Goal: Task Accomplishment & Management: Complete application form

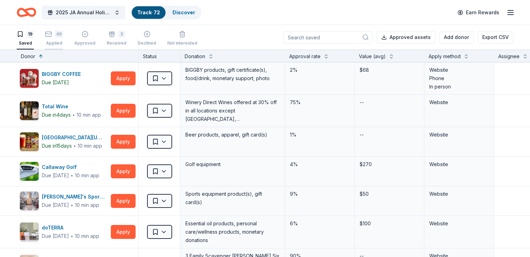
click at [61, 43] on div "Applied" at bounding box center [54, 43] width 18 height 6
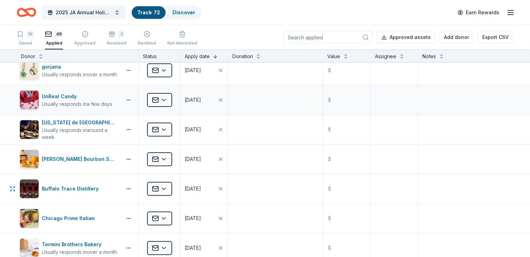
scroll to position [244, 0]
click at [335, 217] on input "text" at bounding box center [347, 218] width 46 height 28
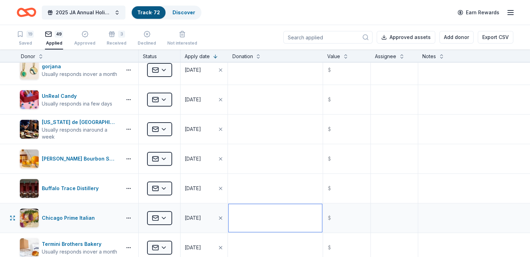
click at [297, 212] on textarea at bounding box center [275, 218] width 93 height 28
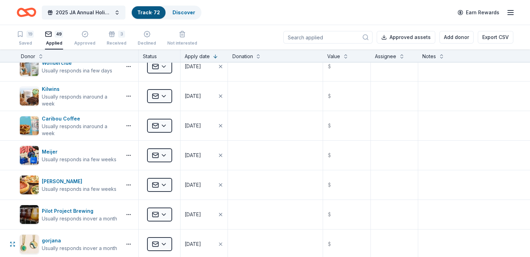
scroll to position [0, 0]
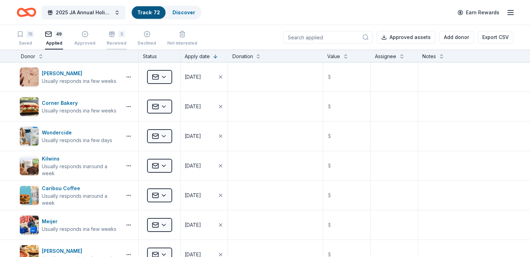
click at [127, 41] on div "Received" at bounding box center [117, 43] width 20 height 6
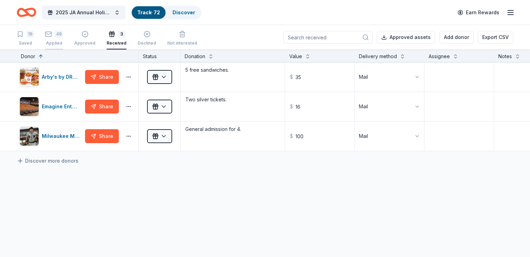
click at [63, 43] on div "Applied" at bounding box center [54, 43] width 18 height 6
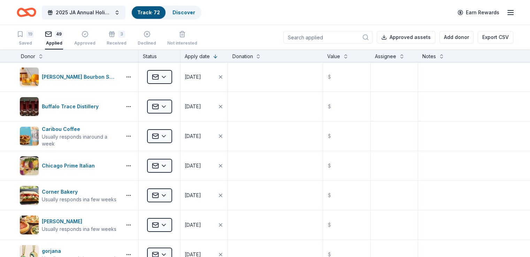
click at [53, 59] on div "Donor" at bounding box center [77, 56] width 113 height 8
click at [44, 58] on button at bounding box center [41, 55] width 6 height 7
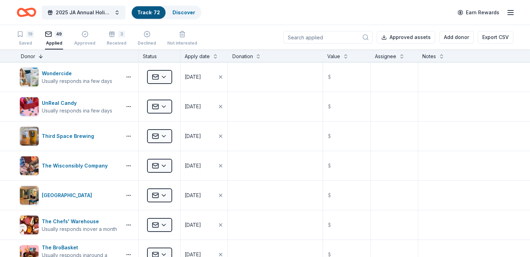
click at [44, 58] on button at bounding box center [41, 55] width 6 height 7
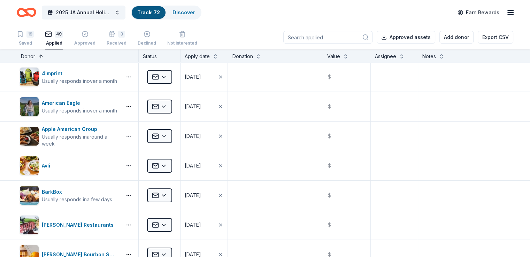
click at [44, 58] on button at bounding box center [41, 55] width 6 height 7
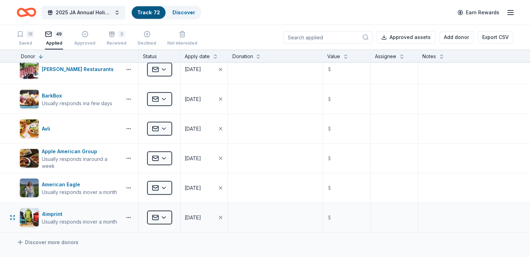
scroll to position [1221, 0]
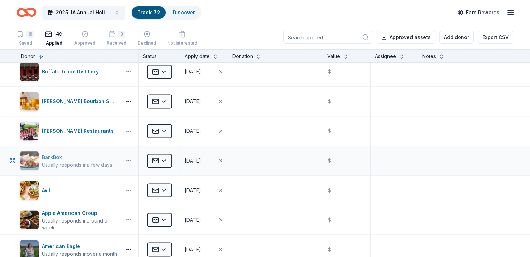
click at [98, 157] on div "BarkBox" at bounding box center [77, 157] width 70 height 8
click at [164, 160] on html "2025 JA Annual Holiday Auction Track · 72 Discover Earn Rewards 19 Saved 49 App…" at bounding box center [265, 128] width 530 height 257
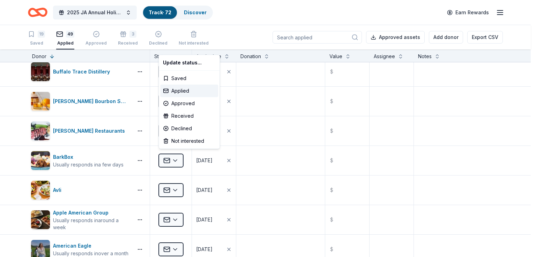
click at [145, 159] on html "2025 JA Annual Holiday Auction Track · 72 Discover Earn Rewards 19 Saved 49 App…" at bounding box center [268, 128] width 536 height 257
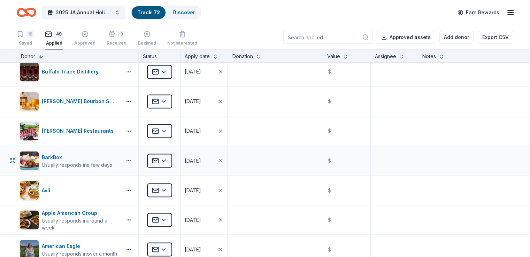
click at [29, 159] on div "BarkBox Usually responds in a few days" at bounding box center [78, 160] width 122 height 29
click at [38, 159] on img "button" at bounding box center [29, 160] width 19 height 19
click at [89, 163] on div "Usually responds in a few days" at bounding box center [77, 164] width 70 height 7
click at [136, 159] on button "button" at bounding box center [129, 161] width 14 height 6
click at [134, 175] on link "Visit donor website" at bounding box center [114, 172] width 56 height 8
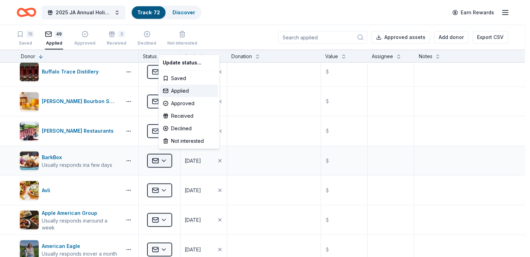
click at [170, 158] on html "2025 JA Annual Holiday Auction Track · 72 Discover Earn Rewards 19 Saved 49 App…" at bounding box center [265, 128] width 530 height 257
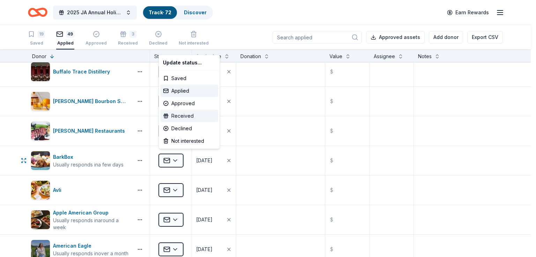
click at [187, 116] on div "Received" at bounding box center [189, 116] width 58 height 13
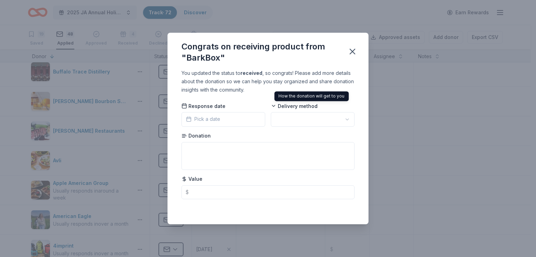
click at [319, 114] on html "2025 JA Annual Holiday Auction Track · 72 Discover Earn Rewards 19 Saved 48 App…" at bounding box center [268, 128] width 536 height 257
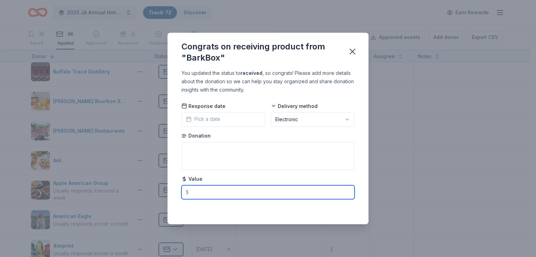
click at [235, 188] on input "text" at bounding box center [267, 193] width 173 height 14
paste input "text"
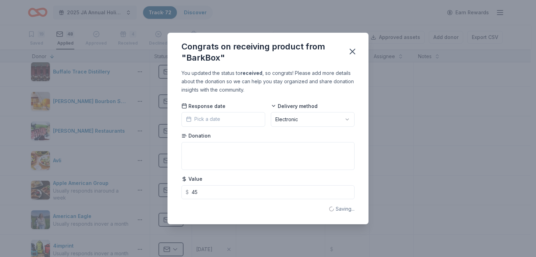
type input "45.00"
click at [250, 171] on div "Response date Pick a date Delivery method Electronic Donation Value $ 45.00" at bounding box center [267, 151] width 173 height 97
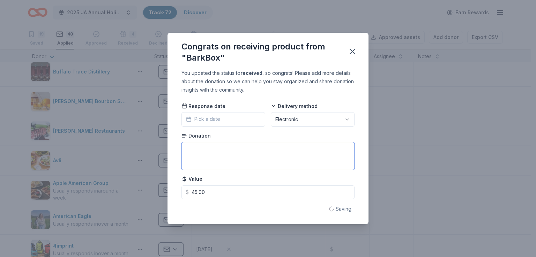
click at [255, 161] on textarea at bounding box center [267, 156] width 173 height 28
paste textarea "-month digital gift certificate"
type textarea "1-month digital gift certificate"
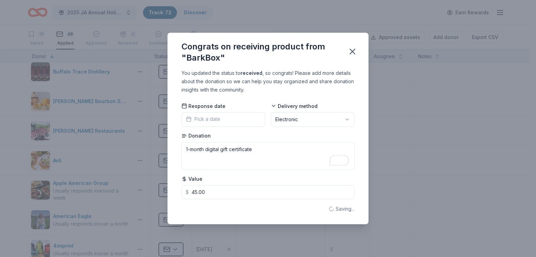
click at [287, 141] on div "Donation 1-month digital gift certificate" at bounding box center [267, 152] width 173 height 38
click at [194, 81] on div "You updated the status to received , so congrats! Please add more details about…" at bounding box center [267, 81] width 173 height 25
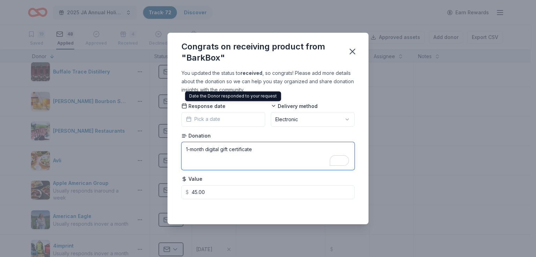
click at [273, 157] on textarea "1-month digital gift certificate" at bounding box center [267, 156] width 173 height 28
click at [272, 160] on textarea "1-month digital gift certificate" at bounding box center [267, 156] width 173 height 28
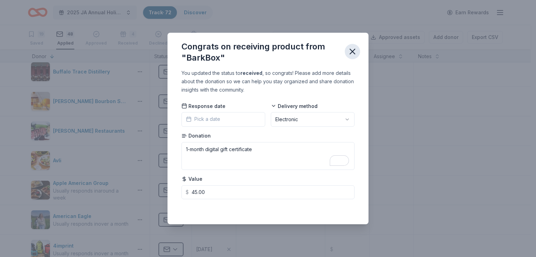
click at [347, 51] on button "button" at bounding box center [352, 51] width 15 height 15
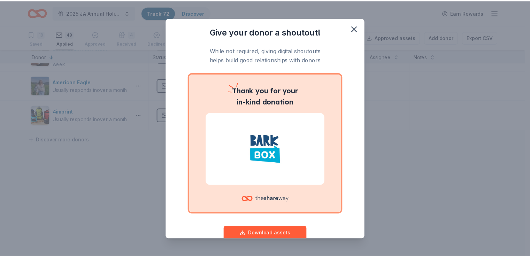
scroll to position [17, 0]
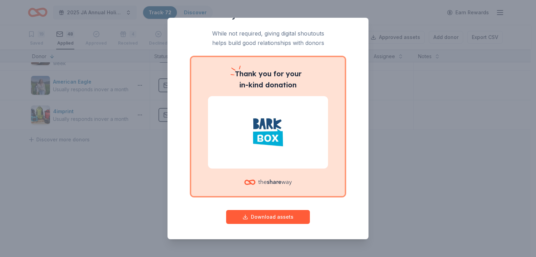
click at [408, 137] on div "Give your donor a shoutout! While not required, giving digital shoutouts helps …" at bounding box center [268, 128] width 536 height 257
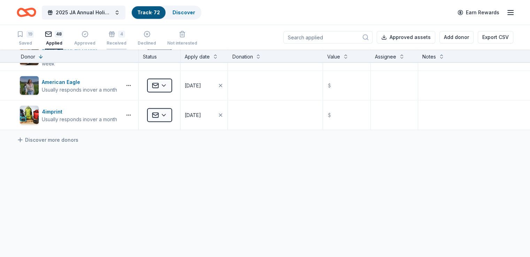
click at [127, 38] on div "4 Received" at bounding box center [117, 34] width 20 height 15
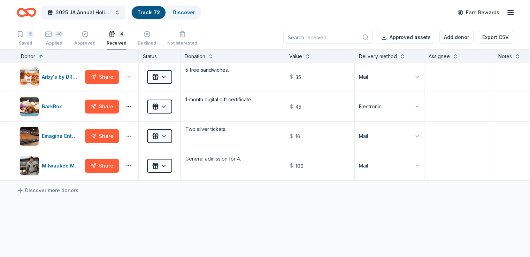
click at [52, 33] on icon "button" at bounding box center [48, 34] width 7 height 7
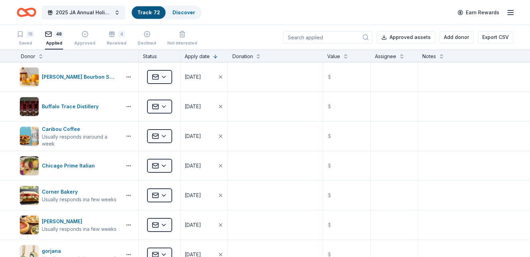
click at [35, 55] on div "Donor" at bounding box center [28, 56] width 14 height 8
click at [44, 55] on button at bounding box center [41, 55] width 6 height 7
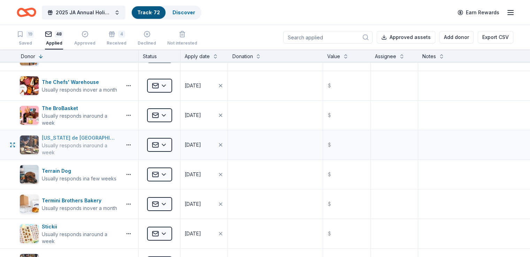
scroll to position [209, 0]
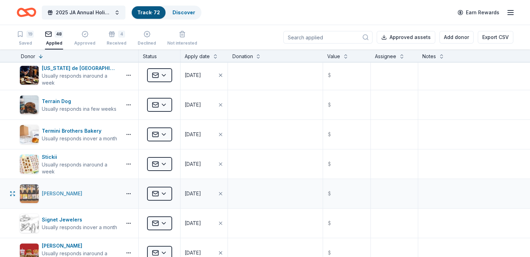
click at [68, 192] on div "Sprecher" at bounding box center [63, 194] width 43 height 8
click at [24, 36] on icon "button" at bounding box center [20, 34] width 7 height 7
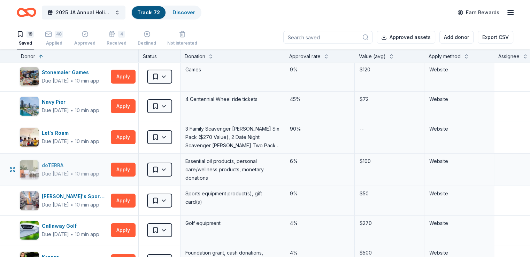
scroll to position [174, 0]
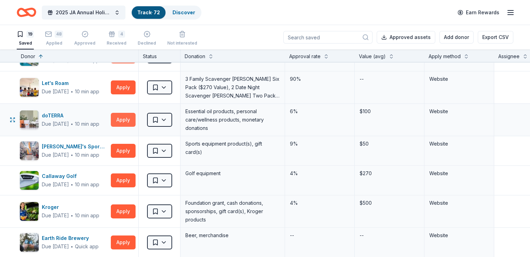
click at [130, 113] on button "Apply" at bounding box center [123, 120] width 25 height 14
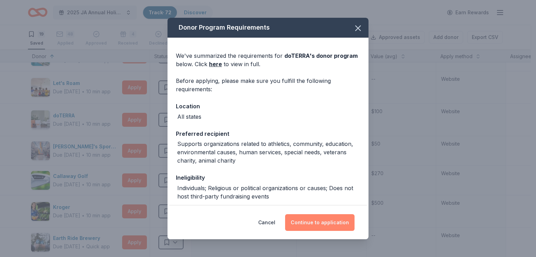
click at [310, 220] on button "Continue to application" at bounding box center [319, 222] width 69 height 17
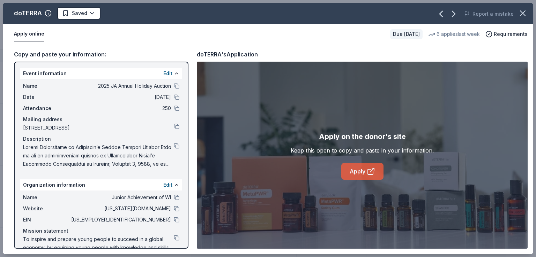
click at [367, 169] on icon at bounding box center [371, 171] width 8 height 8
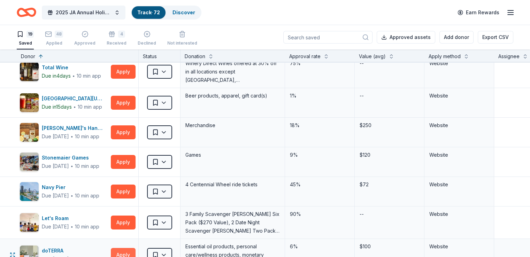
scroll to position [0, 0]
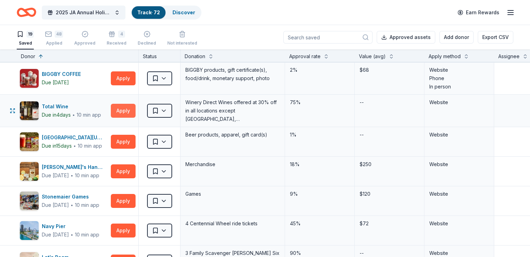
click at [136, 108] on button "Apply" at bounding box center [123, 111] width 25 height 14
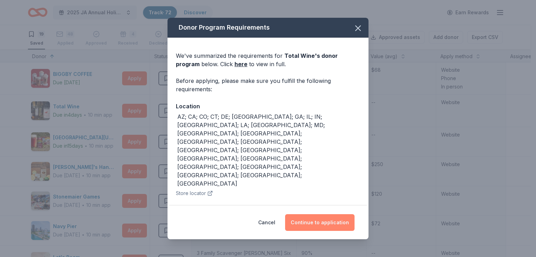
click at [323, 222] on button "Continue to application" at bounding box center [319, 222] width 69 height 17
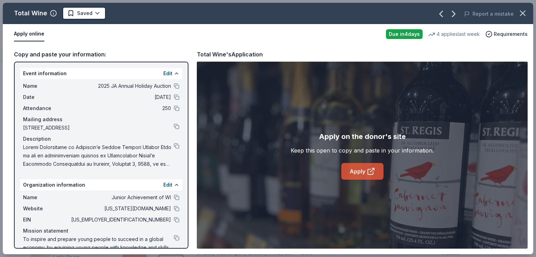
click at [361, 166] on link "Apply" at bounding box center [362, 171] width 42 height 17
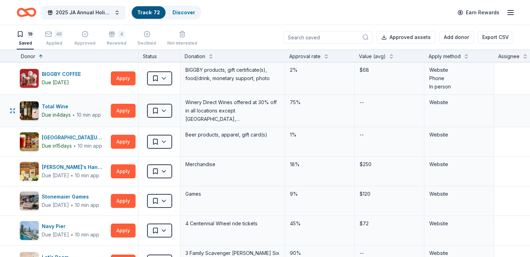
click at [138, 124] on div "Total Wine Due in 4 days ∙ 10 min app Apply" at bounding box center [78, 111] width 122 height 32
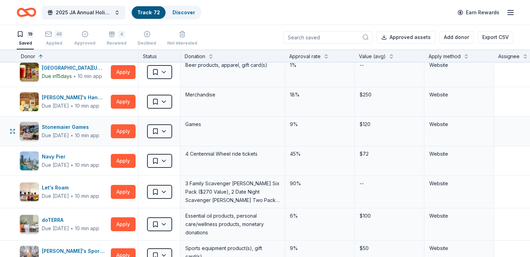
scroll to position [105, 0]
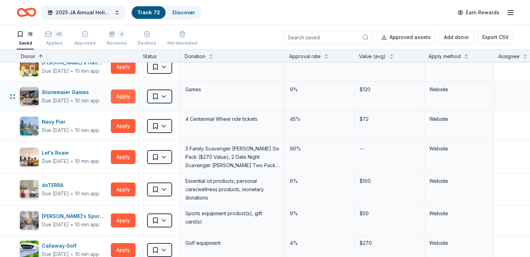
click at [128, 97] on button "Apply" at bounding box center [123, 97] width 25 height 14
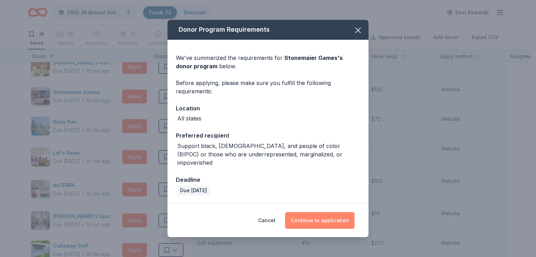
click at [316, 212] on button "Continue to application" at bounding box center [319, 220] width 69 height 17
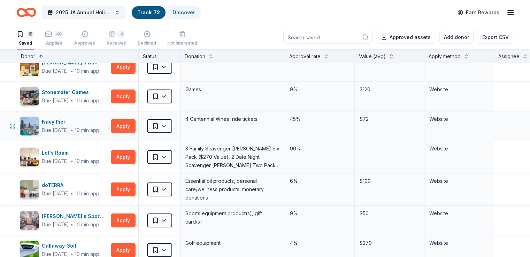
click at [123, 118] on div "Navy Pier Due in 30 days ∙ 10 min app Apply" at bounding box center [78, 126] width 122 height 29
click at [134, 123] on button "Apply" at bounding box center [123, 126] width 25 height 14
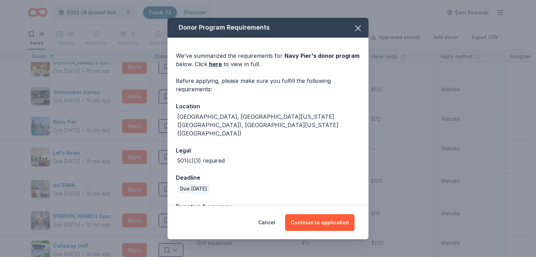
click at [325, 231] on div "Cancel Continue to application" at bounding box center [267, 222] width 201 height 33
click at [322, 219] on button "Continue to application" at bounding box center [319, 222] width 69 height 17
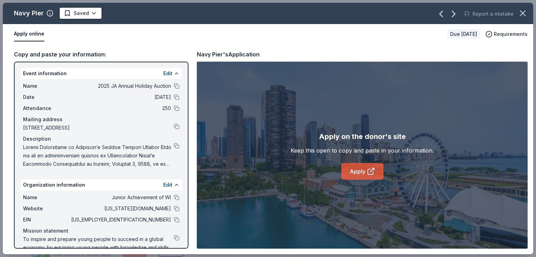
click at [354, 171] on link "Apply" at bounding box center [362, 171] width 42 height 17
click at [0, 34] on div "Navy Pier Saved Report a mistake Apply online Due in 30 days Requirements Copy …" at bounding box center [268, 128] width 536 height 257
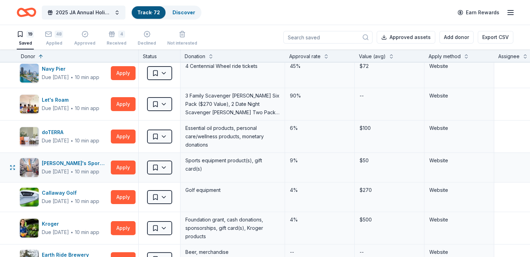
scroll to position [174, 0]
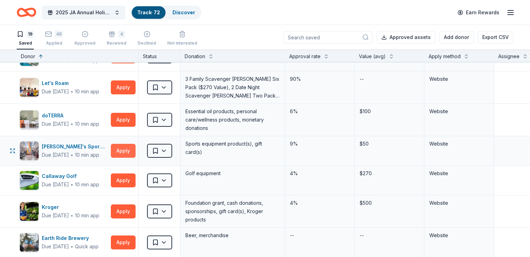
click at [133, 154] on button "Apply" at bounding box center [123, 151] width 25 height 14
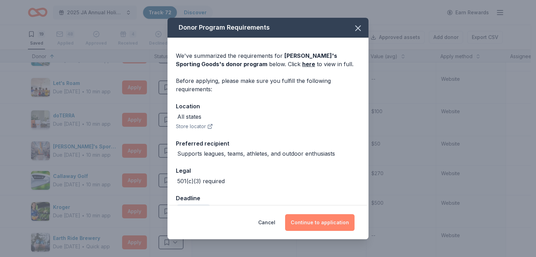
click at [327, 215] on button "Continue to application" at bounding box center [319, 222] width 69 height 17
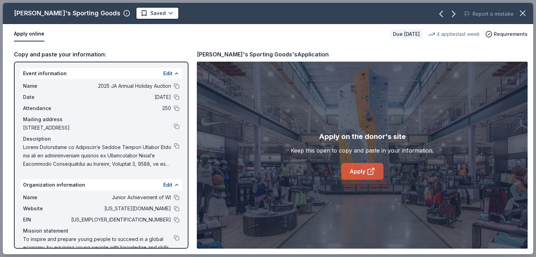
click at [360, 166] on link "Apply" at bounding box center [362, 171] width 42 height 17
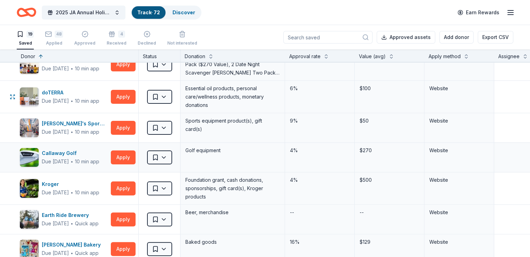
scroll to position [244, 0]
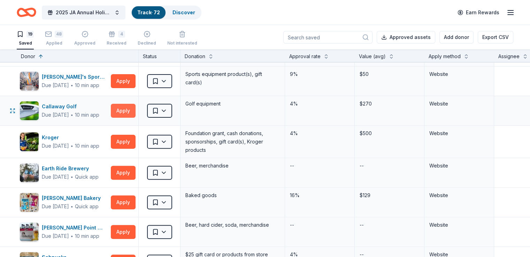
click at [136, 110] on button "Apply" at bounding box center [123, 111] width 25 height 14
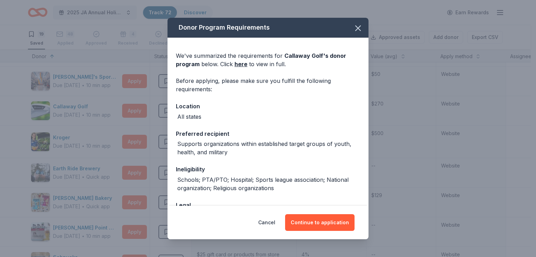
click at [319, 205] on div "Legal" at bounding box center [268, 205] width 184 height 9
click at [324, 214] on div "Cancel Continue to application" at bounding box center [267, 222] width 201 height 33
click at [323, 215] on button "Continue to application" at bounding box center [319, 222] width 69 height 17
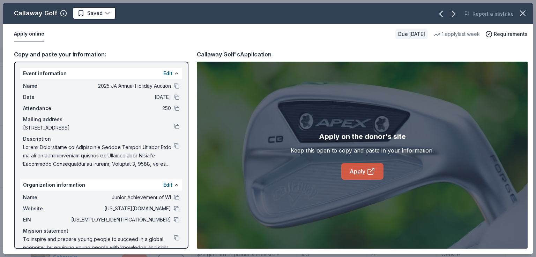
click at [363, 171] on link "Apply" at bounding box center [362, 171] width 42 height 17
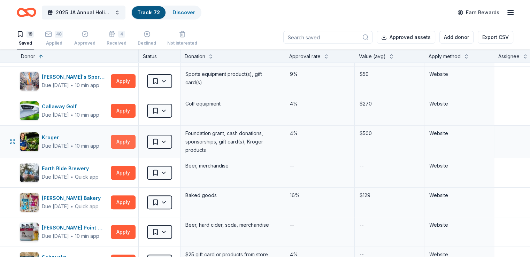
click at [136, 143] on button "Apply" at bounding box center [123, 142] width 25 height 14
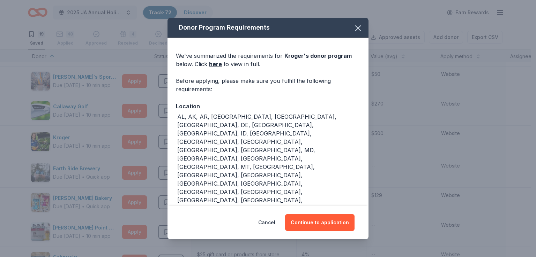
click at [420, 184] on div "Donor Program Requirements We've summarized the requirements for Kroger 's dono…" at bounding box center [268, 128] width 536 height 257
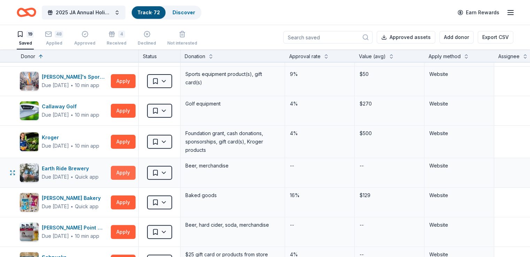
click at [136, 174] on button "Apply" at bounding box center [123, 173] width 25 height 14
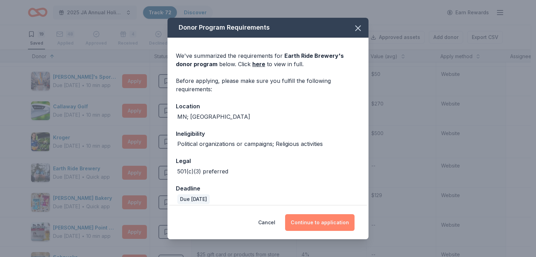
click at [306, 217] on button "Continue to application" at bounding box center [319, 222] width 69 height 17
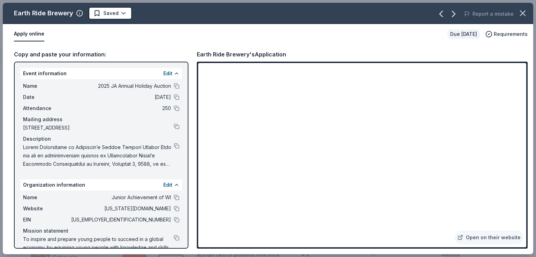
click at [0, 98] on div "Earth Ride Brewery Saved Report a mistake Apply online Due in 32 days Requireme…" at bounding box center [268, 128] width 536 height 257
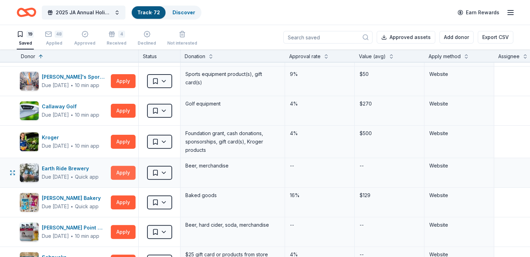
click at [133, 175] on button "Apply" at bounding box center [123, 173] width 25 height 14
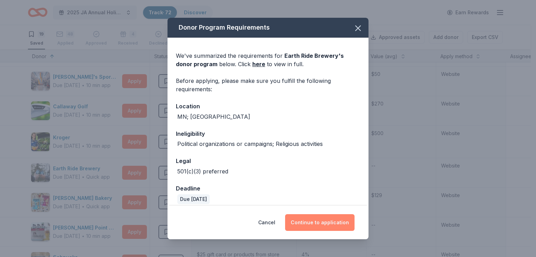
click at [332, 225] on button "Continue to application" at bounding box center [319, 222] width 69 height 17
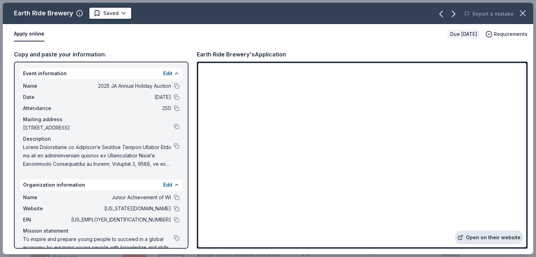
click at [497, 232] on link "Open on their website" at bounding box center [488, 238] width 69 height 14
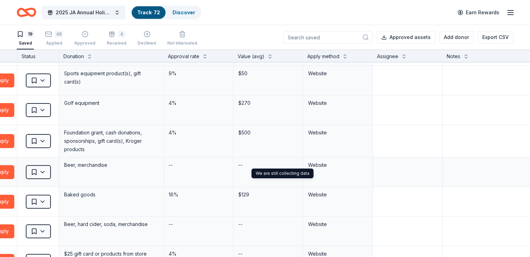
scroll to position [245, 169]
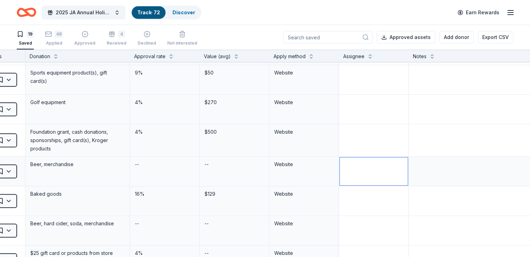
click at [365, 166] on textarea at bounding box center [374, 172] width 68 height 28
click at [453, 161] on textarea at bounding box center [461, 172] width 103 height 28
type textarea "Link invalid"
click at [270, 183] on div "Website" at bounding box center [305, 171] width 70 height 29
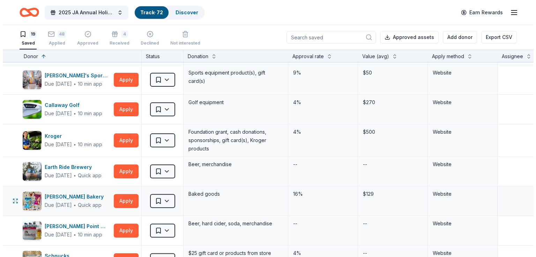
scroll to position [280, 0]
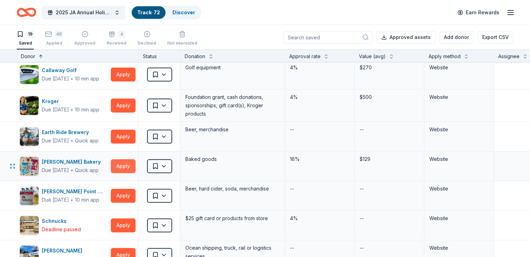
click at [134, 170] on button "Apply" at bounding box center [123, 166] width 25 height 14
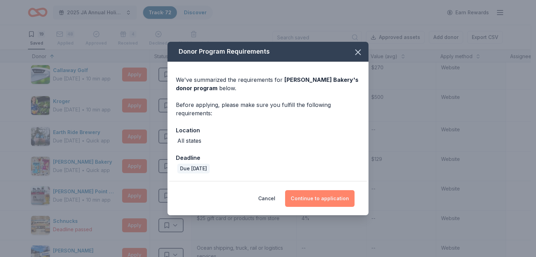
click at [301, 201] on button "Continue to application" at bounding box center [319, 198] width 69 height 17
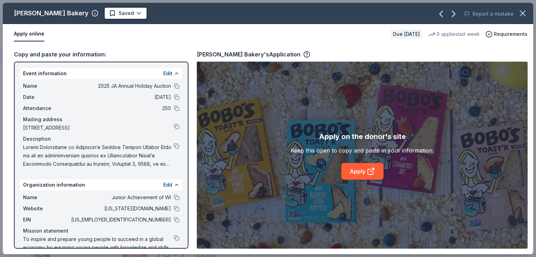
click at [359, 180] on div "Apply on the donor's site Keep this open to copy and paste in your information.…" at bounding box center [362, 155] width 331 height 187
click at [364, 174] on link "Apply" at bounding box center [362, 171] width 42 height 17
click at [174, 148] on button at bounding box center [177, 146] width 6 height 6
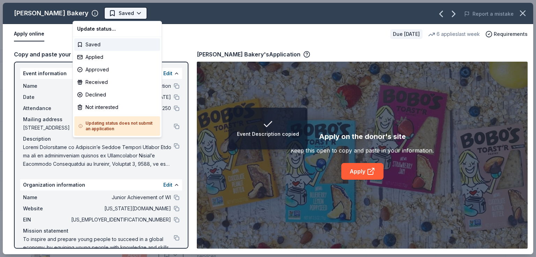
click at [92, 18] on html "Event Description copied 2025 JA Annual Holiday Auction Track · 72 Discover Ear…" at bounding box center [268, 128] width 536 height 257
click at [107, 59] on div "Applied" at bounding box center [117, 57] width 86 height 13
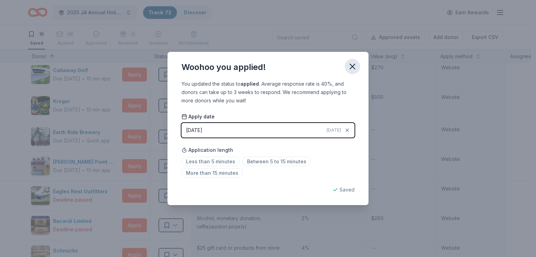
click at [356, 69] on icon "button" at bounding box center [352, 67] width 10 height 10
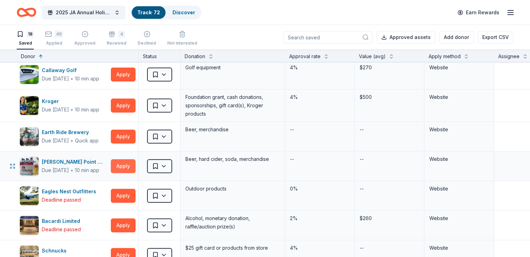
click at [130, 164] on button "Apply" at bounding box center [123, 166] width 25 height 14
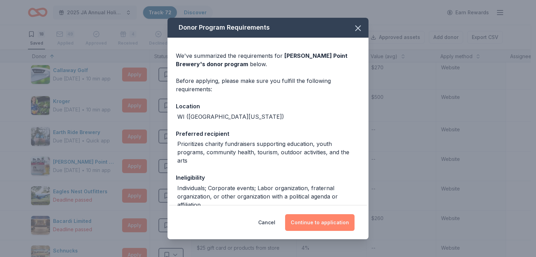
click at [314, 216] on button "Continue to application" at bounding box center [319, 222] width 69 height 17
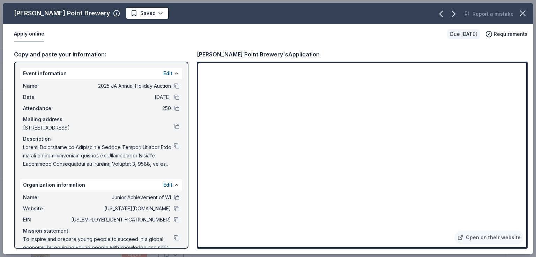
click at [172, 198] on div "Name Junior Achievement of WI" at bounding box center [101, 198] width 156 height 8
click at [174, 198] on button at bounding box center [177, 198] width 6 height 6
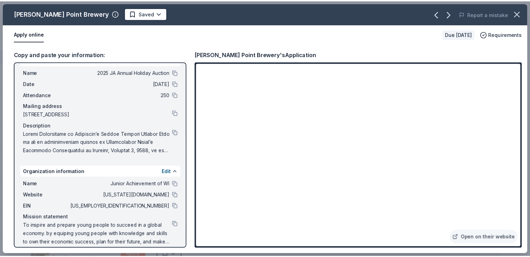
scroll to position [20, 0]
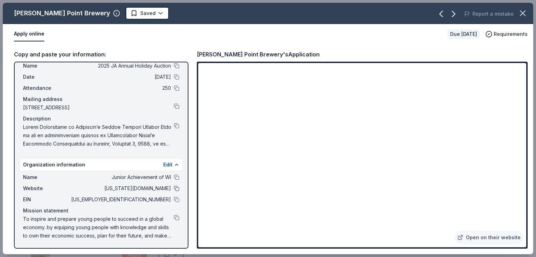
click at [174, 190] on button at bounding box center [177, 189] width 6 height 6
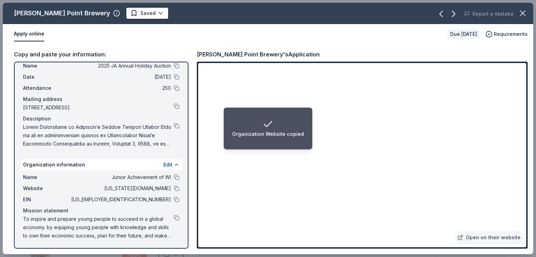
click at [165, 203] on span "39-0826295" at bounding box center [120, 200] width 101 height 8
click at [174, 198] on button at bounding box center [177, 200] width 6 height 6
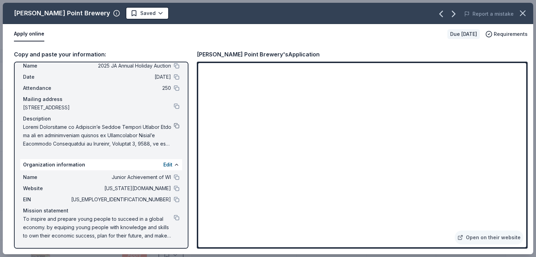
click at [174, 124] on button at bounding box center [177, 126] width 6 height 6
click at [126, 18] on html "2025 JA Annual Holiday Auction Track · 72 Discover Earn Rewards 18 Saved 49 App…" at bounding box center [268, 128] width 536 height 257
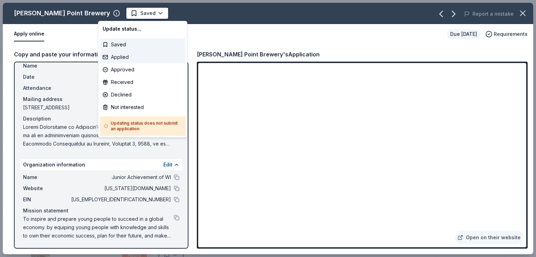
click at [132, 55] on div "Applied" at bounding box center [143, 57] width 86 height 13
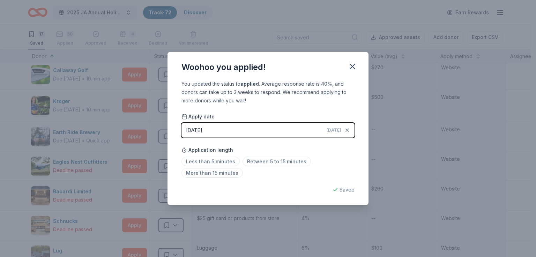
click at [128, 167] on div "Woohoo you applied! You updated the status to applied . Average response rate i…" at bounding box center [268, 128] width 536 height 257
click at [356, 68] on icon "button" at bounding box center [352, 67] width 10 height 10
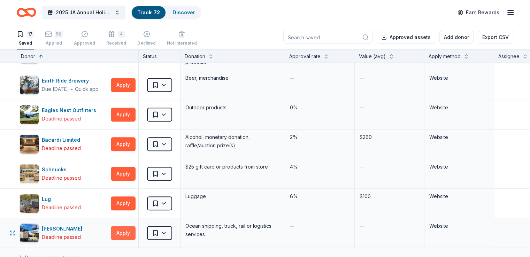
scroll to position [315, 0]
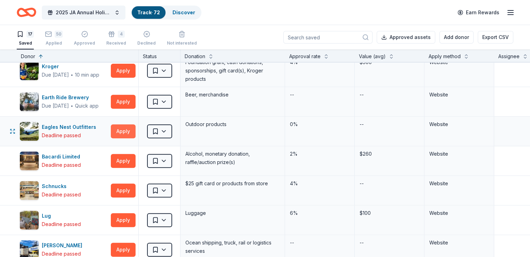
click at [135, 127] on button "Apply" at bounding box center [123, 131] width 25 height 14
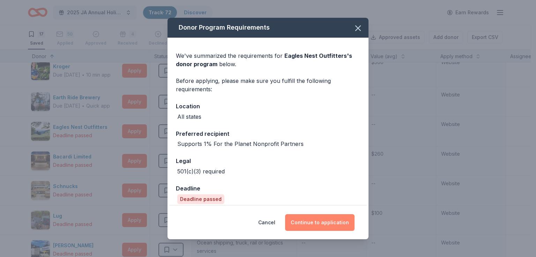
click at [333, 225] on button "Continue to application" at bounding box center [319, 222] width 69 height 17
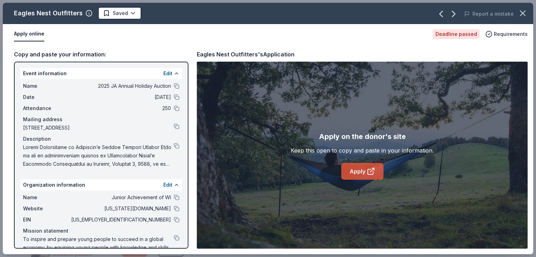
click at [356, 174] on link "Apply" at bounding box center [362, 171] width 42 height 17
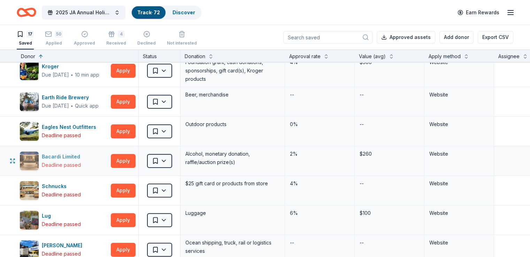
click at [107, 170] on div "Bacardi Limited Deadline passed Apply" at bounding box center [78, 160] width 122 height 29
click at [303, 123] on div "0%" at bounding box center [319, 125] width 61 height 10
click at [326, 134] on div "0%" at bounding box center [320, 131] width 70 height 29
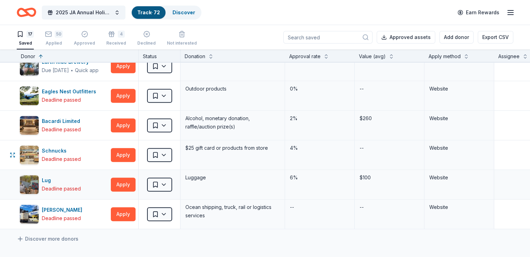
scroll to position [350, 0]
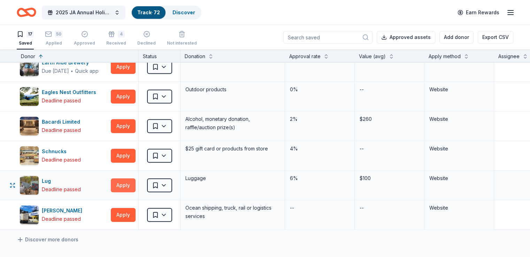
click at [136, 186] on button "Apply" at bounding box center [123, 186] width 25 height 14
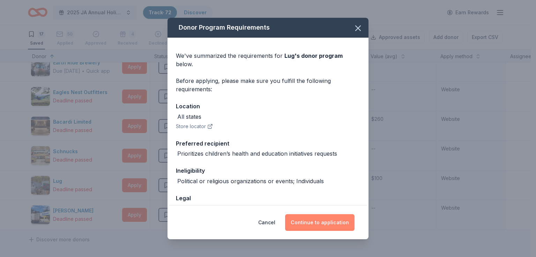
click at [312, 218] on button "Continue to application" at bounding box center [319, 222] width 69 height 17
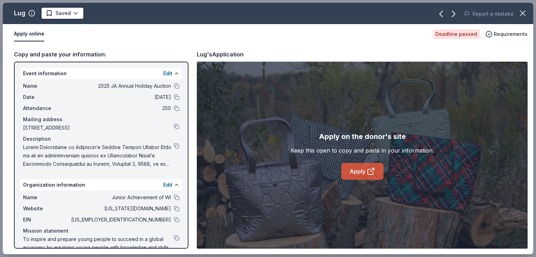
click at [364, 176] on link "Apply" at bounding box center [362, 171] width 42 height 17
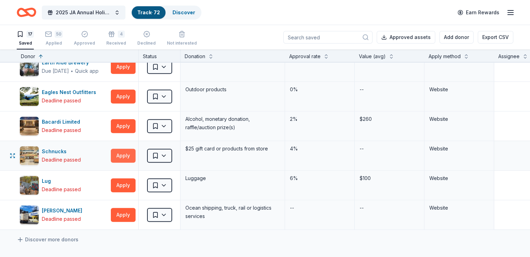
click at [134, 154] on button "Apply" at bounding box center [123, 156] width 25 height 14
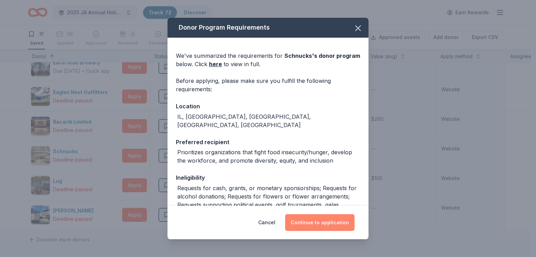
click at [315, 224] on button "Continue to application" at bounding box center [319, 222] width 69 height 17
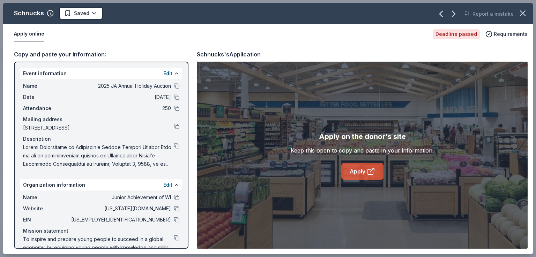
click at [367, 169] on icon at bounding box center [371, 171] width 8 height 8
click at [0, 66] on div "Schnucks Saved Report a mistake Apply online Deadline passed Requirements Copy …" at bounding box center [268, 128] width 536 height 257
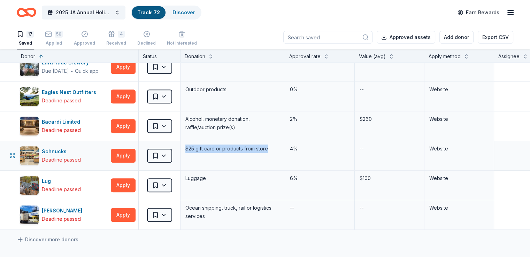
drag, startPoint x: 287, startPoint y: 145, endPoint x: 195, endPoint y: 143, distance: 92.1
click at [195, 143] on div "$25 gift card or products from store" at bounding box center [233, 155] width 105 height 29
copy div "$25 gift card or products from store"
click at [62, 151] on div "Schnucks" at bounding box center [61, 152] width 39 height 8
click at [131, 155] on button "Apply" at bounding box center [123, 156] width 25 height 14
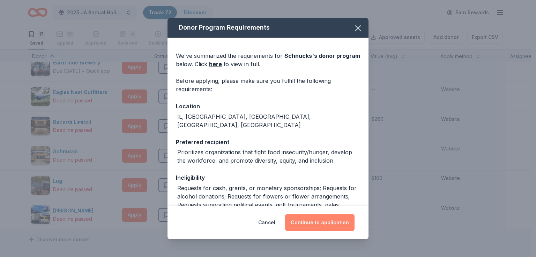
click at [322, 218] on button "Continue to application" at bounding box center [319, 222] width 69 height 17
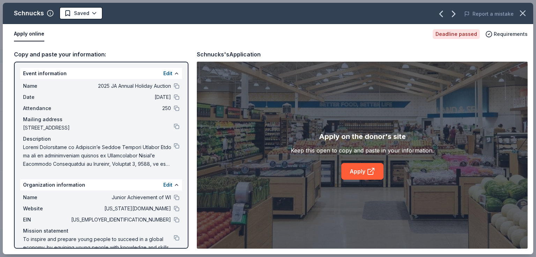
scroll to position [20, 0]
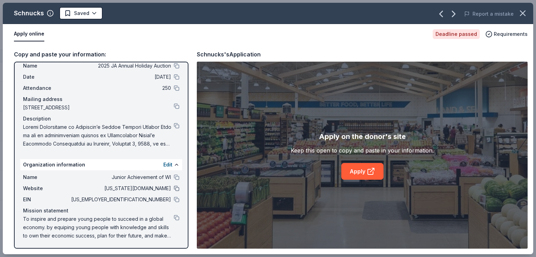
click at [174, 189] on button at bounding box center [177, 189] width 6 height 6
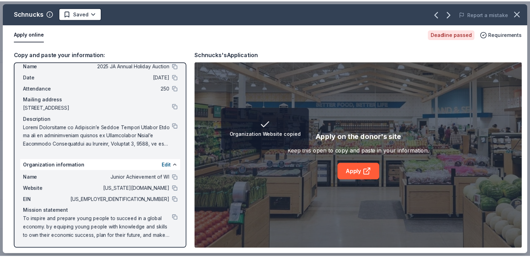
scroll to position [0, 0]
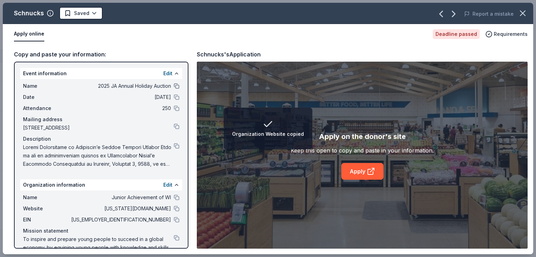
drag, startPoint x: 171, startPoint y: 91, endPoint x: 171, endPoint y: 87, distance: 4.2
click at [171, 91] on div "Name 2025 JA Annual Holiday Auction Date 12/06/25 Attendance 250 Mailing addres…" at bounding box center [101, 125] width 162 height 92
click at [174, 85] on button at bounding box center [177, 86] width 6 height 6
click at [174, 144] on div "Name 2025 JA Annual Holiday Auction Date 12/06/25 Attendance 250 Mailing addres…" at bounding box center [101, 125] width 162 height 92
click at [168, 146] on span at bounding box center [98, 155] width 151 height 25
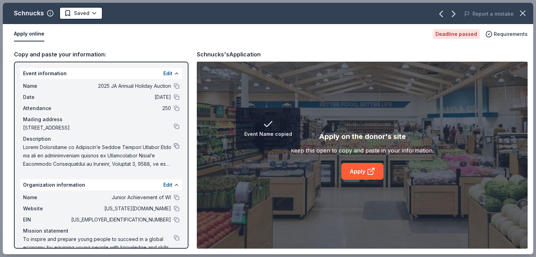
click at [174, 144] on button at bounding box center [177, 146] width 6 height 6
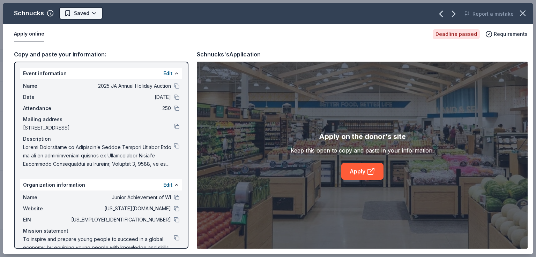
click at [96, 14] on html "2025 JA Annual Holiday Auction Track · 72 Discover Earn Rewards 17 Saved 50 App…" at bounding box center [268, 128] width 536 height 257
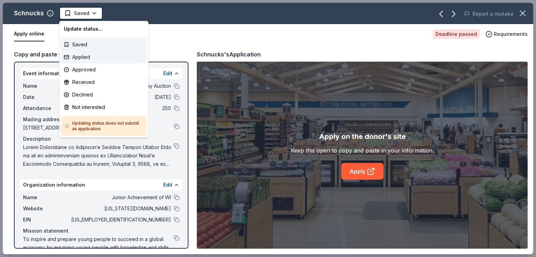
click at [91, 56] on div "Applied" at bounding box center [104, 57] width 86 height 13
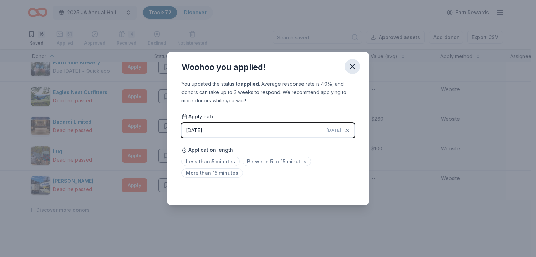
click at [357, 66] on button "button" at bounding box center [352, 66] width 15 height 15
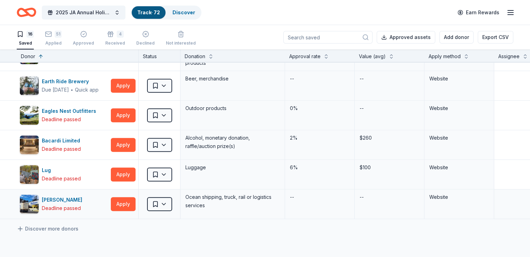
scroll to position [315, 0]
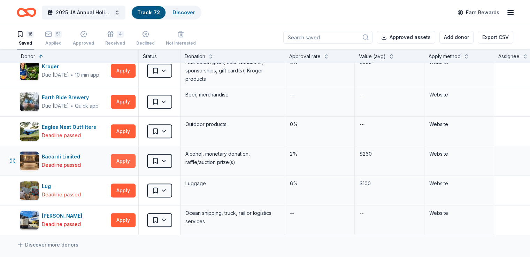
click at [136, 158] on button "Apply" at bounding box center [123, 161] width 25 height 14
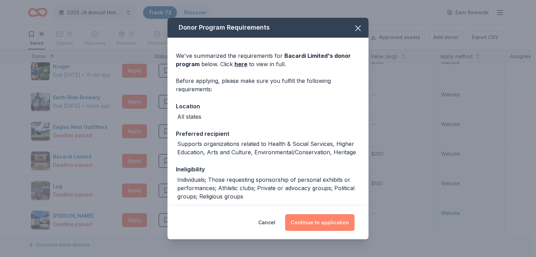
click at [310, 222] on button "Continue to application" at bounding box center [319, 222] width 69 height 17
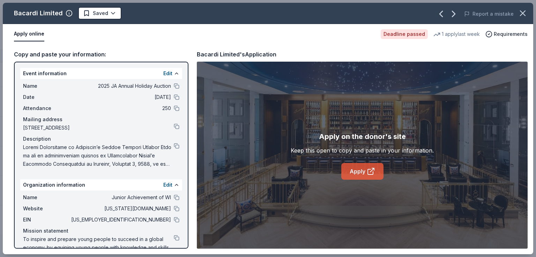
click at [357, 170] on link "Apply" at bounding box center [362, 171] width 42 height 17
click at [0, 50] on div "Bacardi Limited Saved Report a mistake Apply online Deadline passed 1 apply las…" at bounding box center [268, 128] width 536 height 257
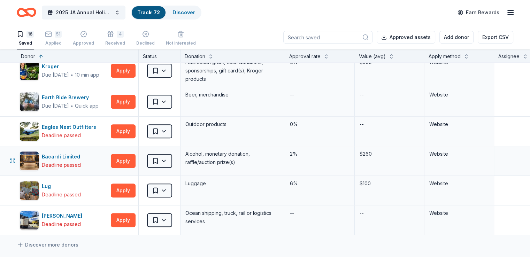
scroll to position [245, 0]
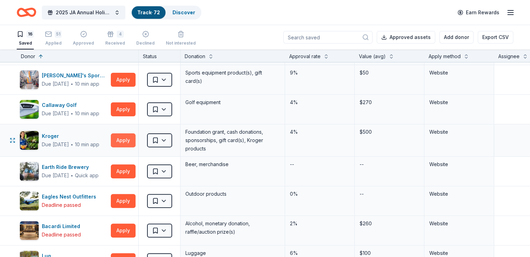
click at [130, 139] on button "Apply" at bounding box center [123, 141] width 25 height 14
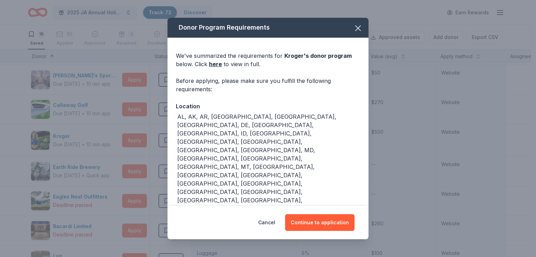
click at [167, 189] on div "Donor Program Requirements We've summarized the requirements for Kroger 's dono…" at bounding box center [268, 128] width 536 height 257
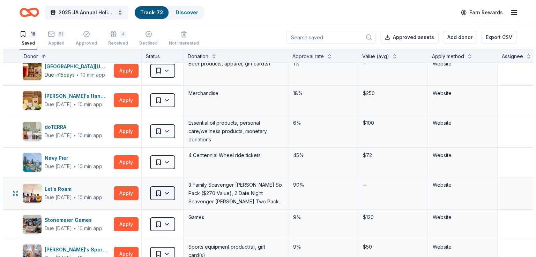
scroll to position [1, 0]
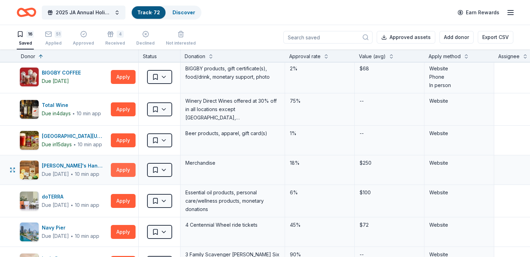
click at [123, 168] on button "Apply" at bounding box center [123, 170] width 25 height 14
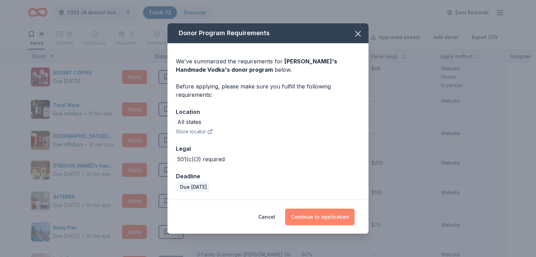
click at [315, 210] on button "Continue to application" at bounding box center [319, 217] width 69 height 17
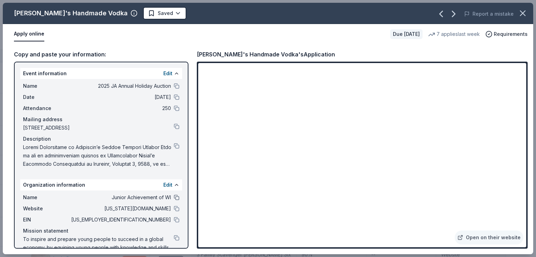
drag, startPoint x: 169, startPoint y: 189, endPoint x: 171, endPoint y: 197, distance: 8.5
click at [170, 196] on div "Organization information Edit Name Junior Achievement of WI Website wisconsin.j…" at bounding box center [101, 222] width 162 height 84
click at [172, 201] on div "Name Junior Achievement of WI" at bounding box center [101, 198] width 156 height 8
click at [167, 196] on div "Name Junior Achievement of WI" at bounding box center [101, 198] width 156 height 8
click at [174, 197] on button at bounding box center [177, 198] width 6 height 6
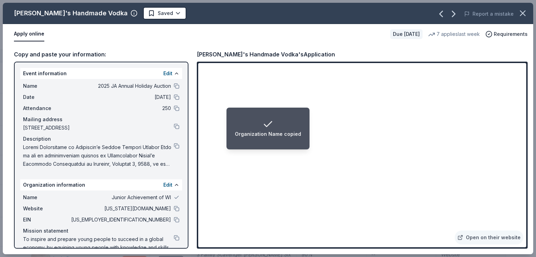
click at [169, 212] on div "Website wisconsin.ja.org" at bounding box center [101, 209] width 156 height 8
click at [170, 212] on div "Website wisconsin.ja.org" at bounding box center [101, 209] width 156 height 8
click at [174, 208] on button at bounding box center [177, 209] width 6 height 6
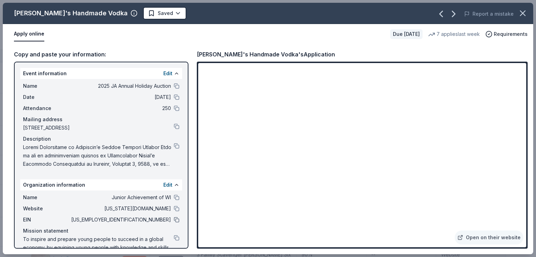
click at [174, 221] on button at bounding box center [177, 220] width 6 height 6
click at [174, 84] on button at bounding box center [177, 86] width 6 height 6
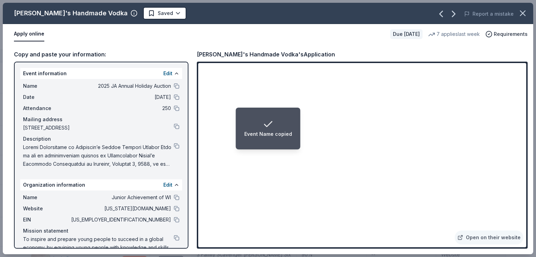
click at [166, 145] on span at bounding box center [98, 155] width 151 height 25
click at [174, 145] on button at bounding box center [177, 146] width 6 height 6
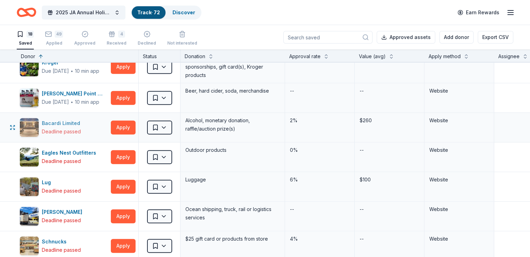
scroll to position [314, 0]
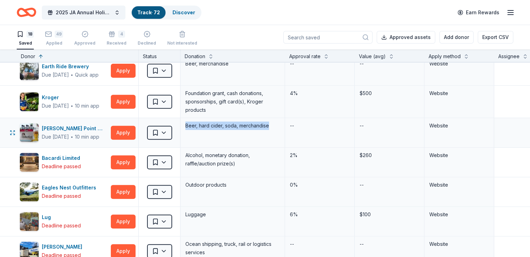
drag, startPoint x: 281, startPoint y: 128, endPoint x: 195, endPoint y: 129, distance: 86.8
click at [195, 129] on div "Beer, hard cider, soda, merchandise" at bounding box center [233, 132] width 105 height 29
copy div "Beer, hard cider, soda, merchandise"
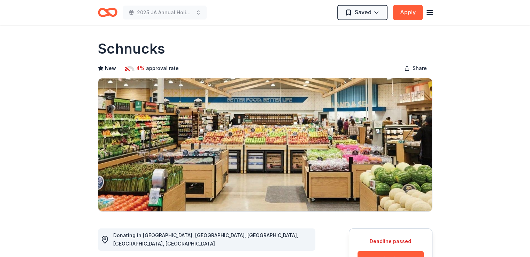
click at [116, 13] on icon "Home" at bounding box center [110, 12] width 11 height 7
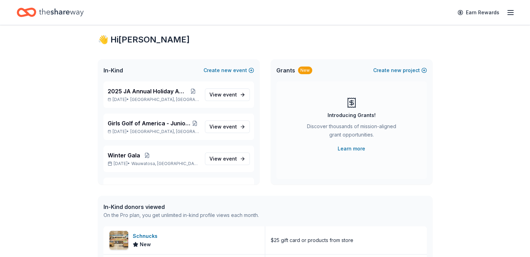
scroll to position [35, 0]
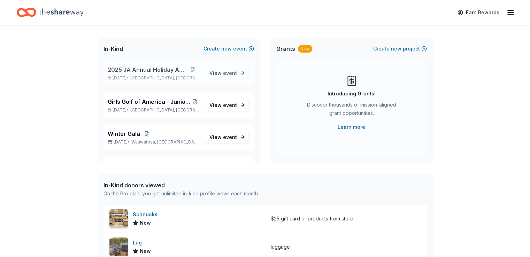
click at [158, 72] on span "2025 JA Annual Holiday Auction" at bounding box center [147, 70] width 79 height 8
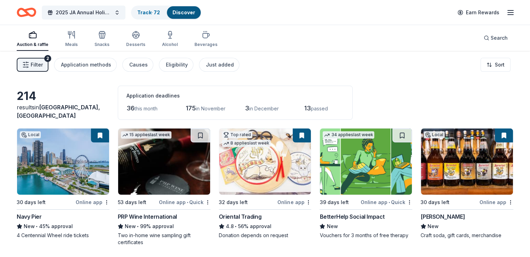
click at [35, 10] on icon "Home" at bounding box center [29, 12] width 11 height 7
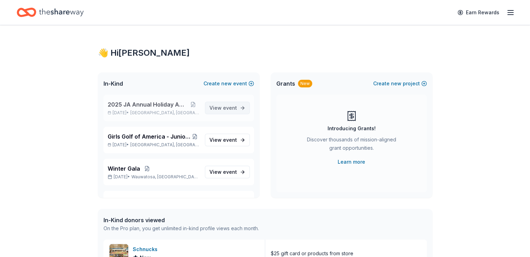
click at [232, 106] on link "View event" at bounding box center [227, 108] width 45 height 13
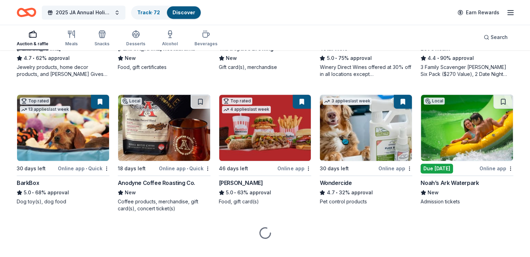
scroll to position [448, 0]
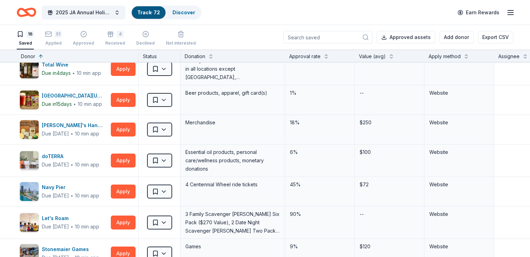
scroll to position [40, 0]
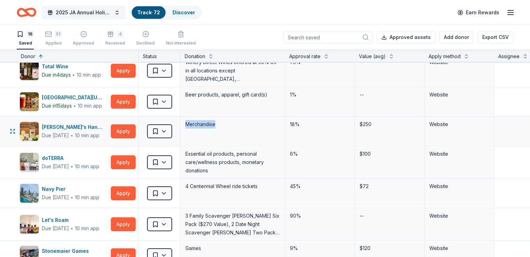
drag, startPoint x: 234, startPoint y: 119, endPoint x: 192, endPoint y: 123, distance: 42.0
click at [192, 123] on div "Merchandise" at bounding box center [233, 131] width 105 height 29
copy div "Merchandise"
